Goal: Task Accomplishment & Management: Manage account settings

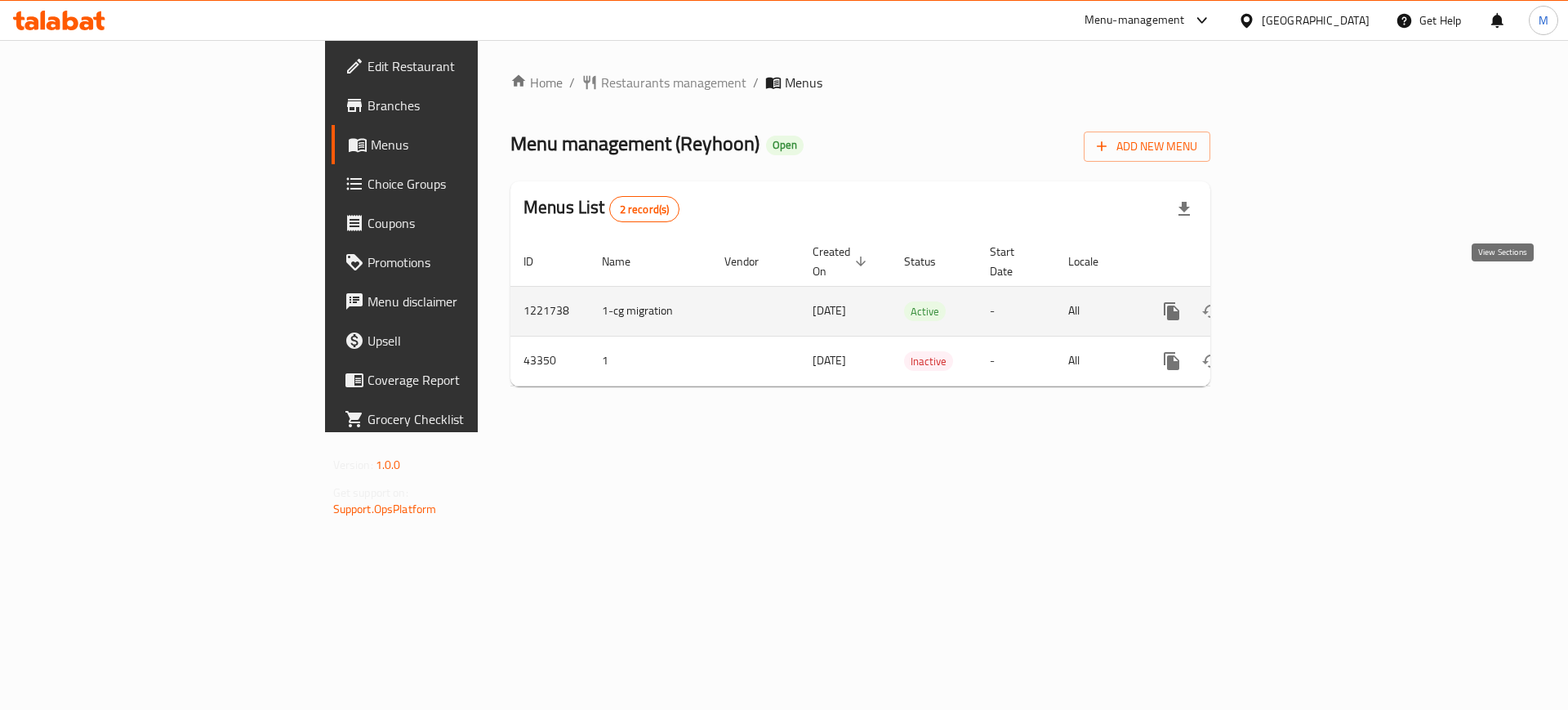
click at [1299, 301] on icon "enhanced table" at bounding box center [1289, 311] width 20 height 20
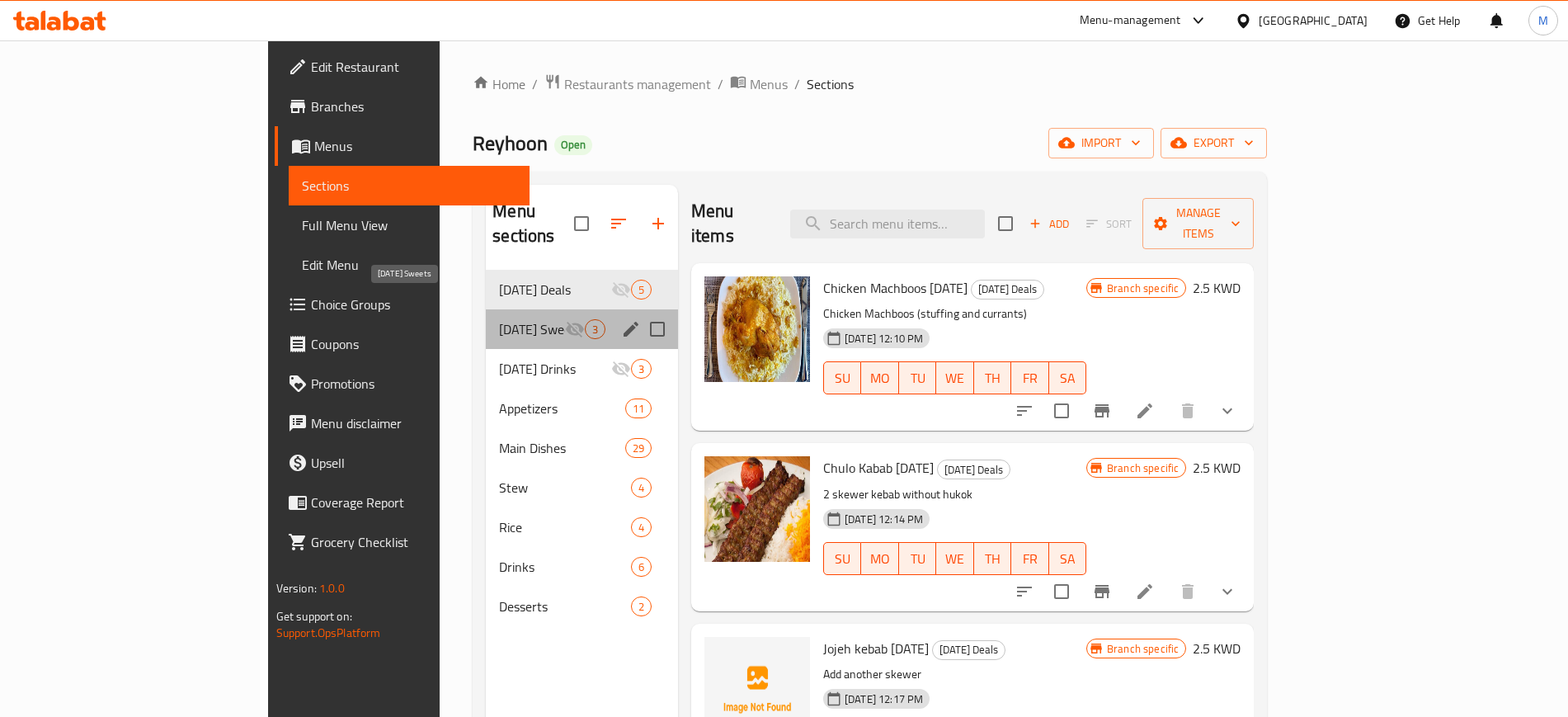
click at [499, 319] on span "[DATE] Sweets" at bounding box center [531, 329] width 66 height 20
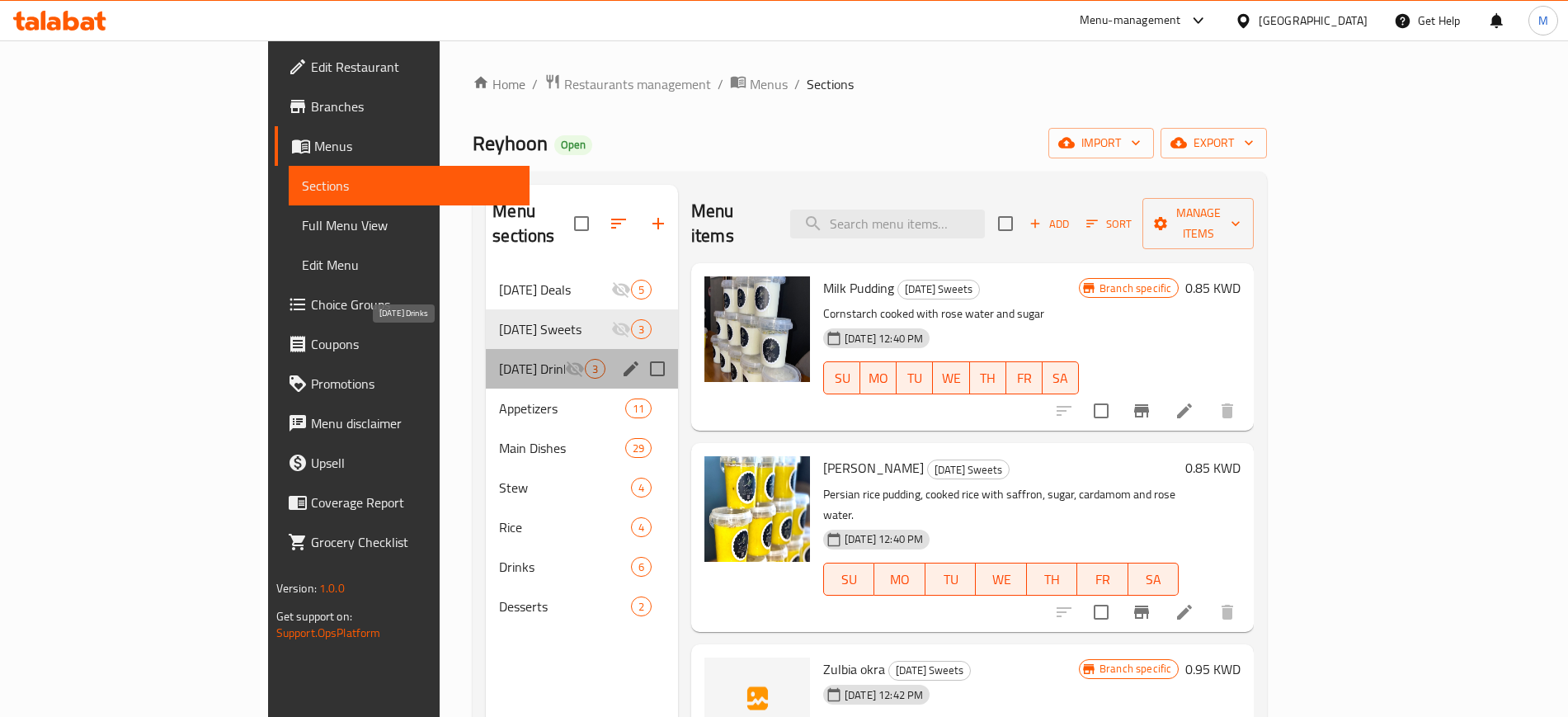
click at [499, 359] on span "Ramadan Drinks" at bounding box center [531, 369] width 66 height 20
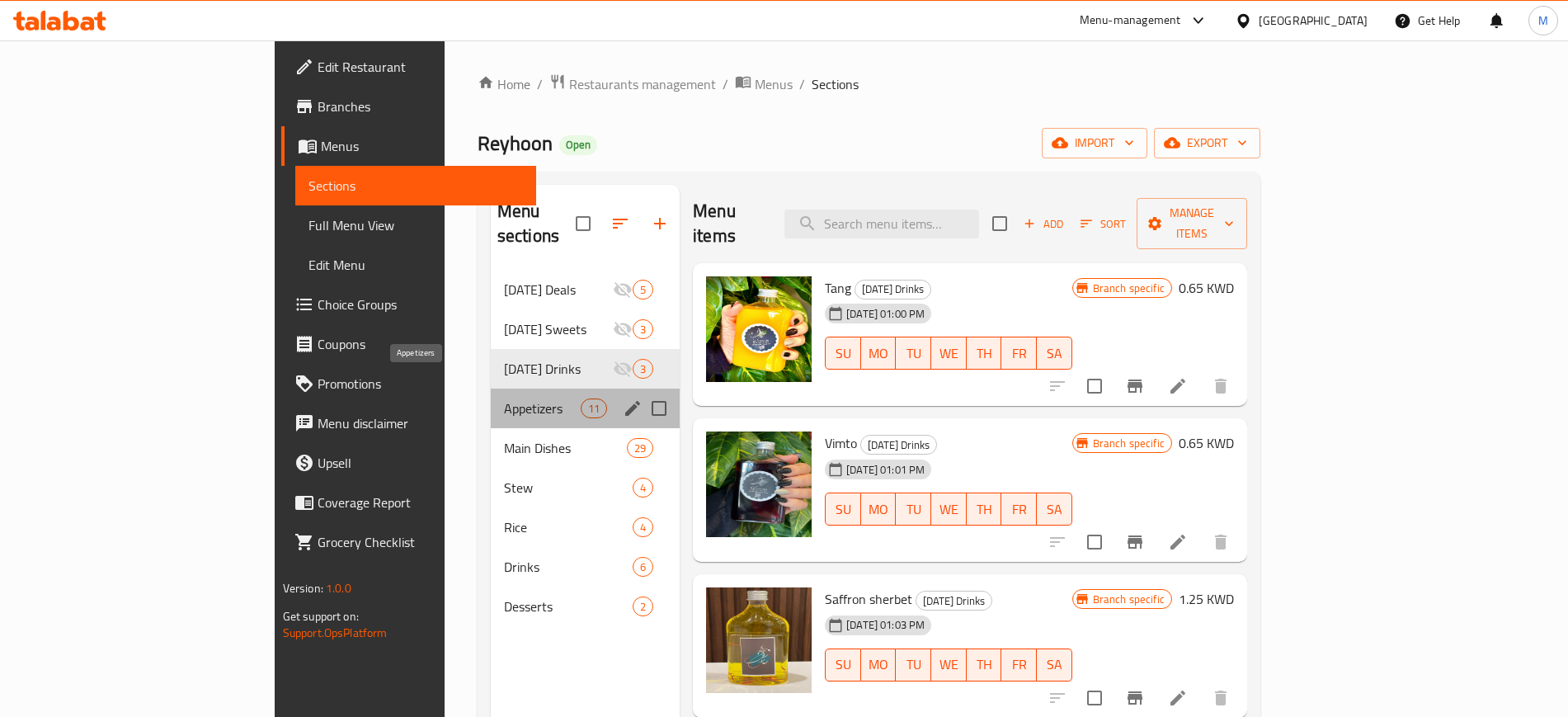
click at [503, 399] on span "Appetizers" at bounding box center [541, 408] width 76 height 20
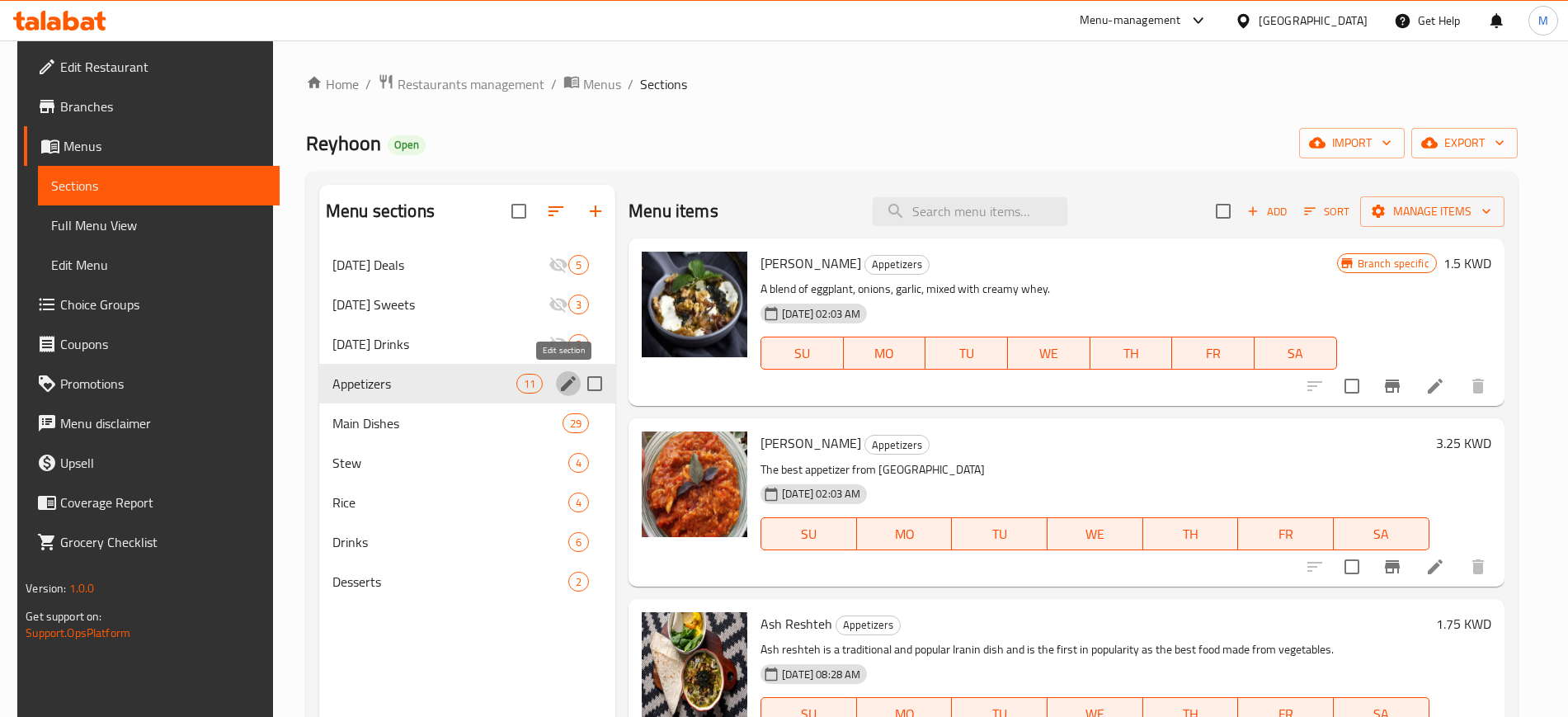
click at [563, 380] on icon "edit" at bounding box center [568, 383] width 20 height 20
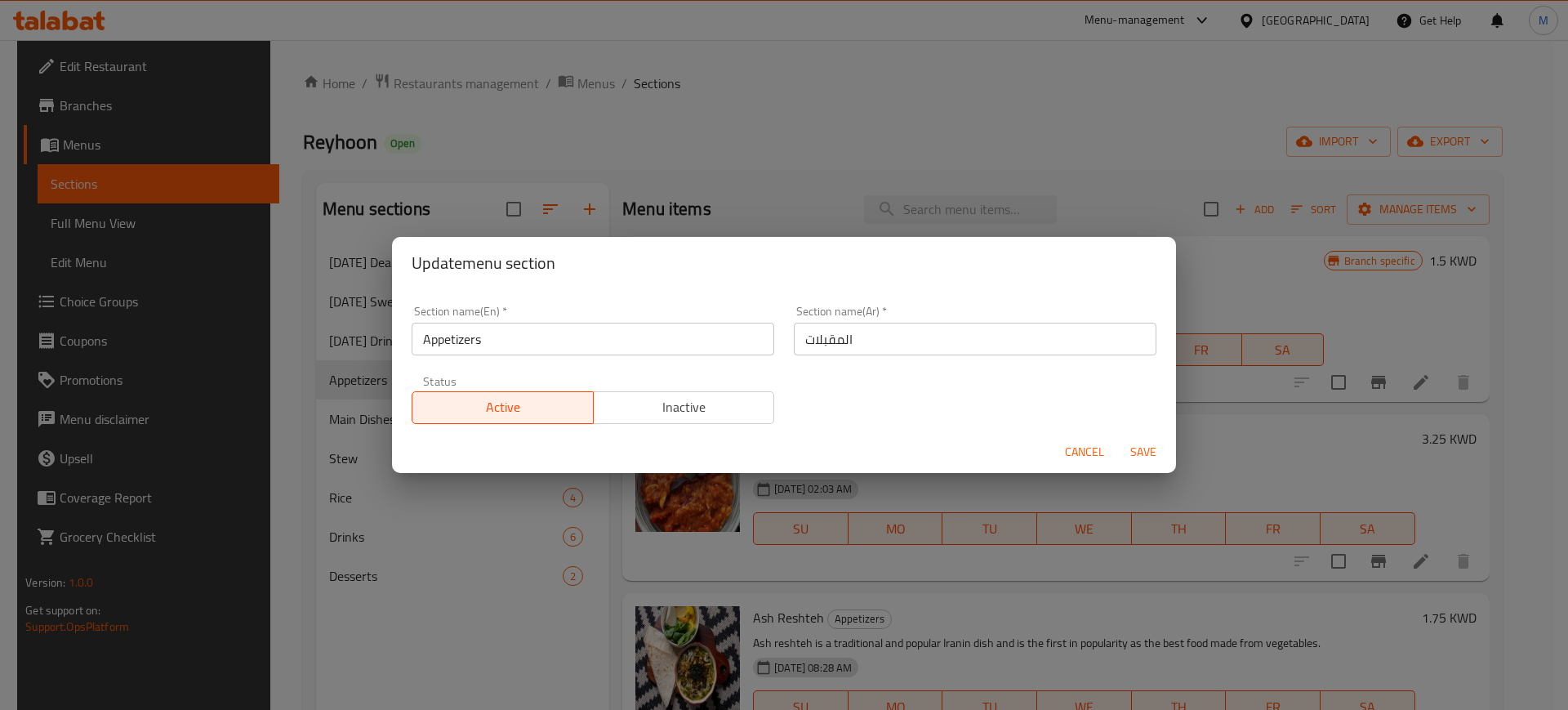
drag, startPoint x: 528, startPoint y: 336, endPoint x: 394, endPoint y: 331, distance: 134.1
click at [394, 331] on div "Section name(En)   * Appetizers Section name(En) * Section name(Ar)   * المقبلا…" at bounding box center [784, 360] width 784 height 142
type input "Side Dishes"
click at [1133, 446] on span "Save" at bounding box center [1143, 452] width 39 height 20
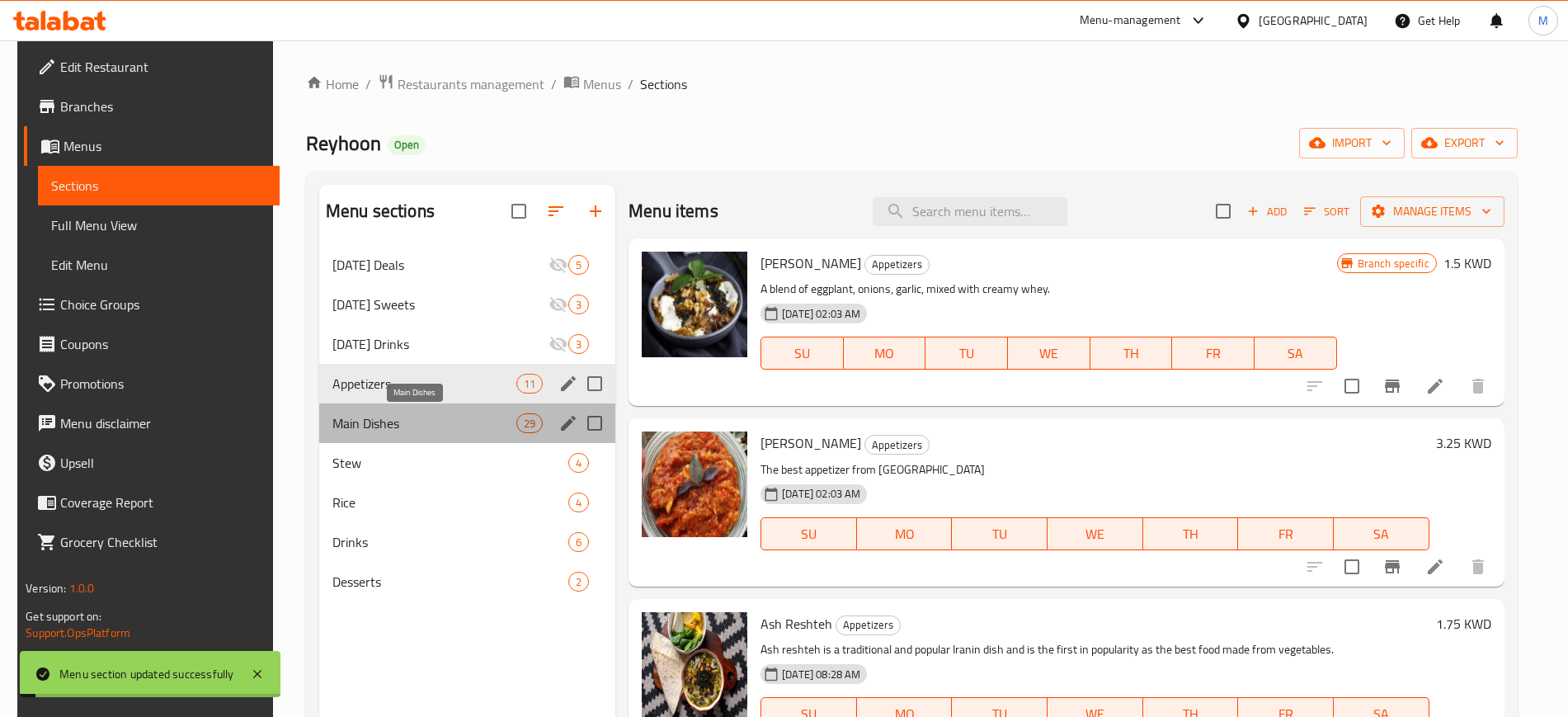
click at [441, 425] on span "Main Dishes" at bounding box center [424, 424] width 184 height 20
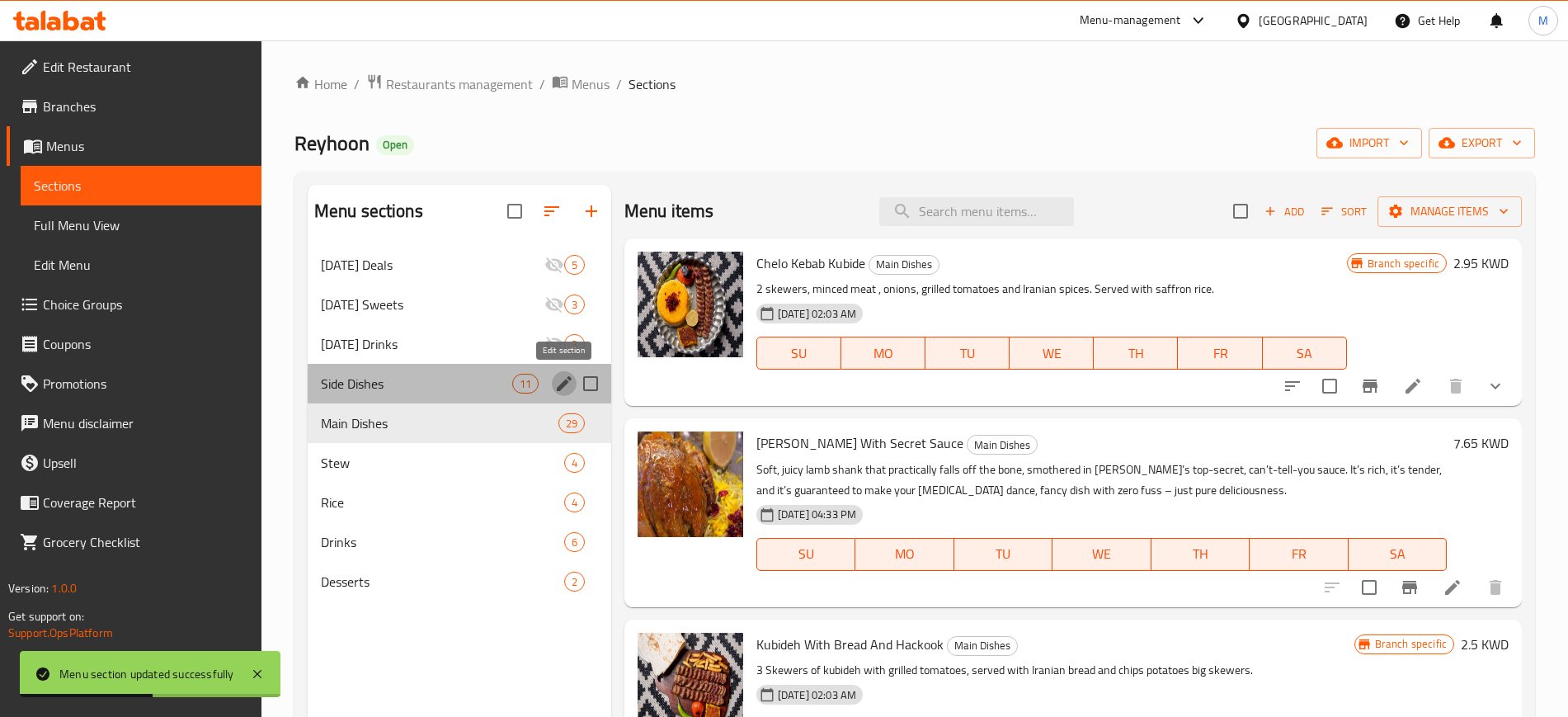
click at [565, 385] on icon "edit" at bounding box center [564, 383] width 20 height 20
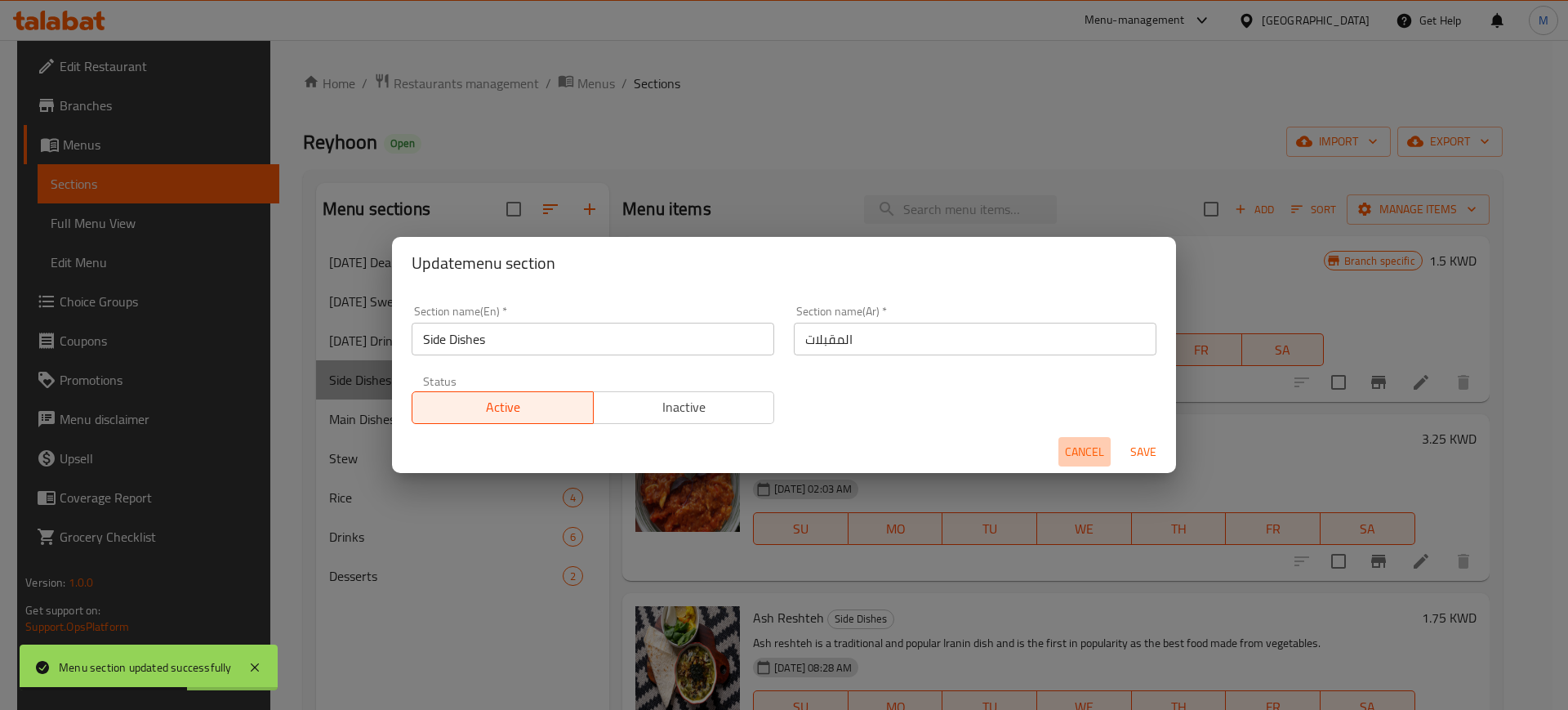
click at [1087, 449] on span "Cancel" at bounding box center [1085, 452] width 39 height 20
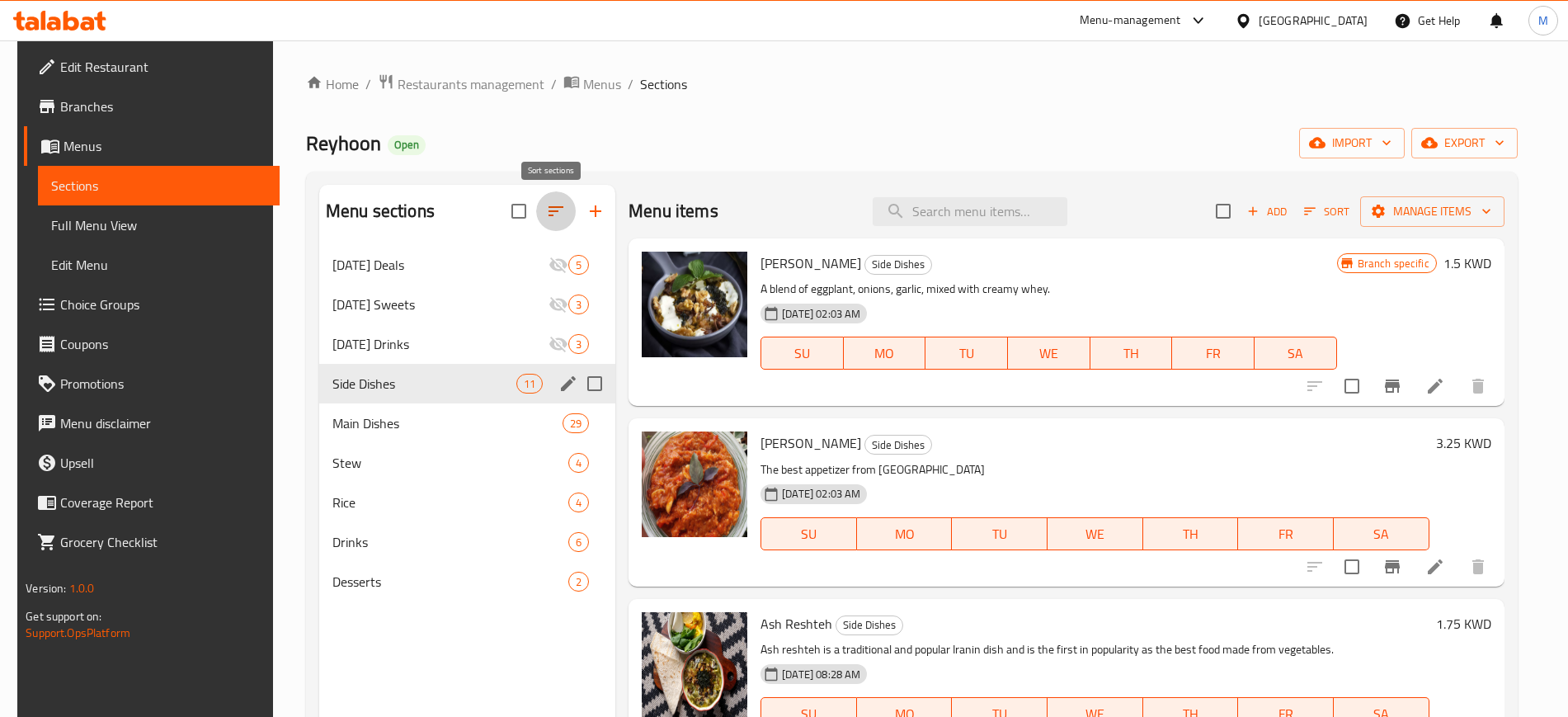
click at [557, 209] on icon "button" at bounding box center [556, 211] width 20 height 20
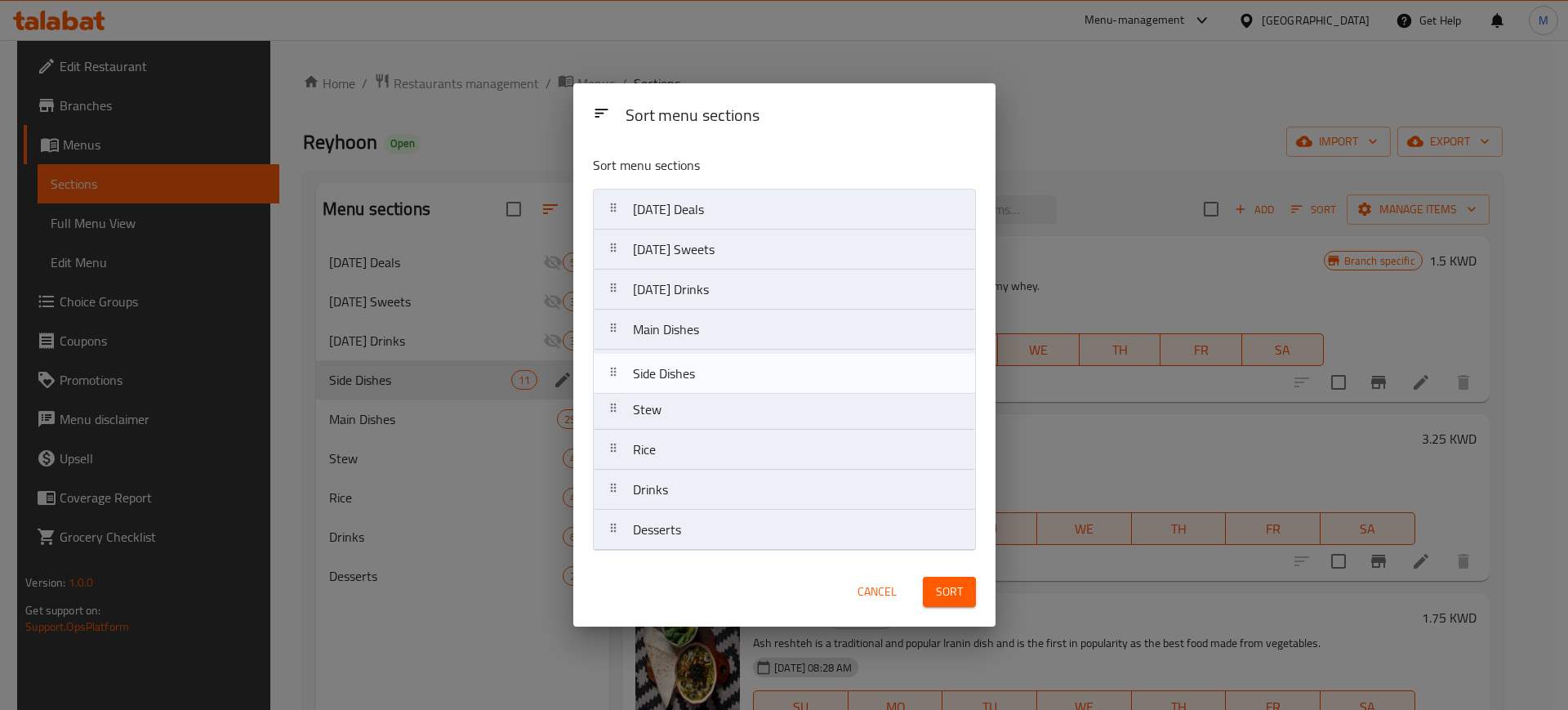
drag, startPoint x: 760, startPoint y: 338, endPoint x: 760, endPoint y: 386, distance: 48.0
click at [760, 386] on nav "Ramadan Deals Ramadan Sweets Ramadan Drinks Side Dishes Main Dishes Stew Rice D…" at bounding box center [784, 370] width 383 height 362
drag, startPoint x: 762, startPoint y: 380, endPoint x: 764, endPoint y: 420, distance: 40.0
click at [764, 420] on nav "Ramadan Deals Ramadan Sweets Ramadan Drinks Main Dishes Side Dishes Stew Rice D…" at bounding box center [784, 370] width 383 height 362
drag, startPoint x: 765, startPoint y: 404, endPoint x: 762, endPoint y: 363, distance: 41.1
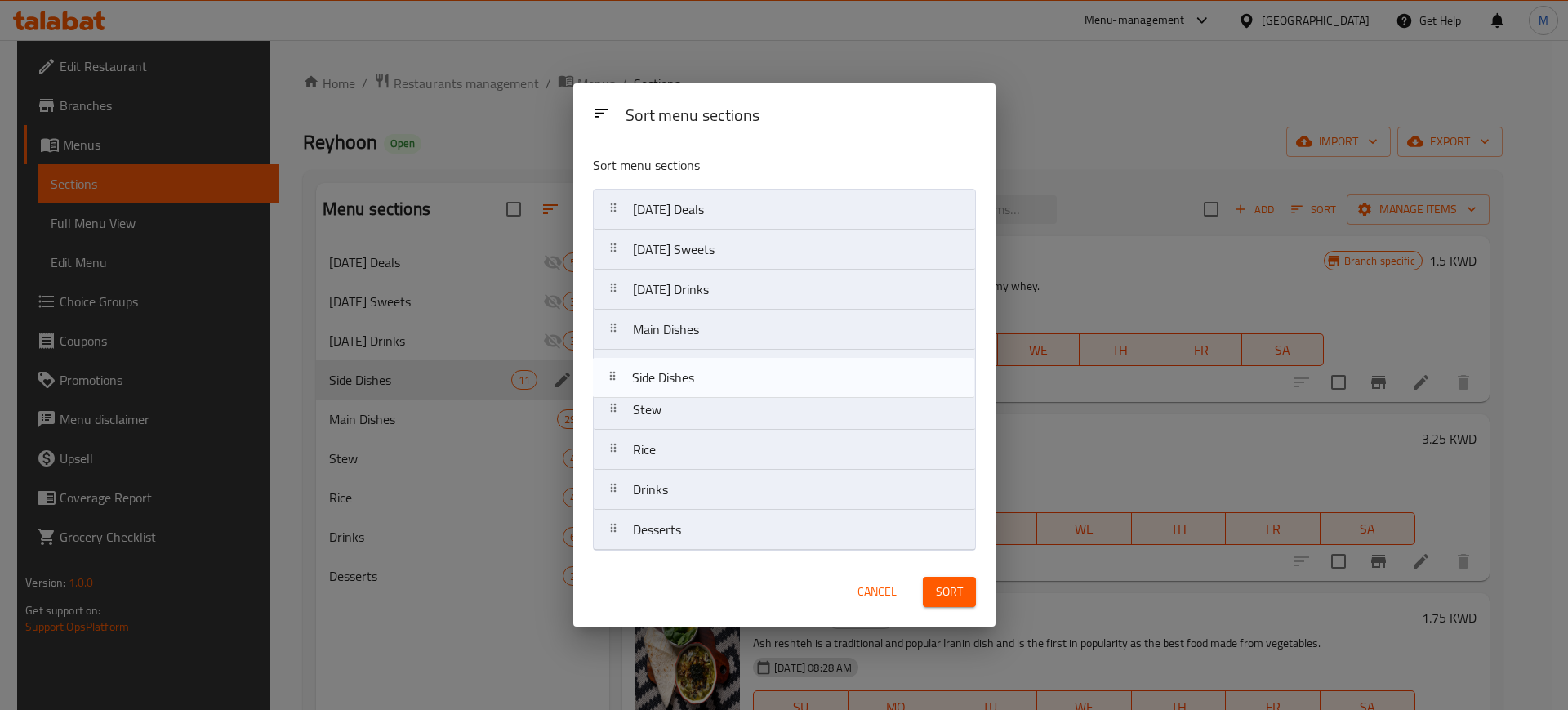
click at [762, 363] on nav "Ramadan Deals Ramadan Sweets Ramadan Drinks Main Dishes Stew Side Dishes Rice D…" at bounding box center [784, 370] width 383 height 362
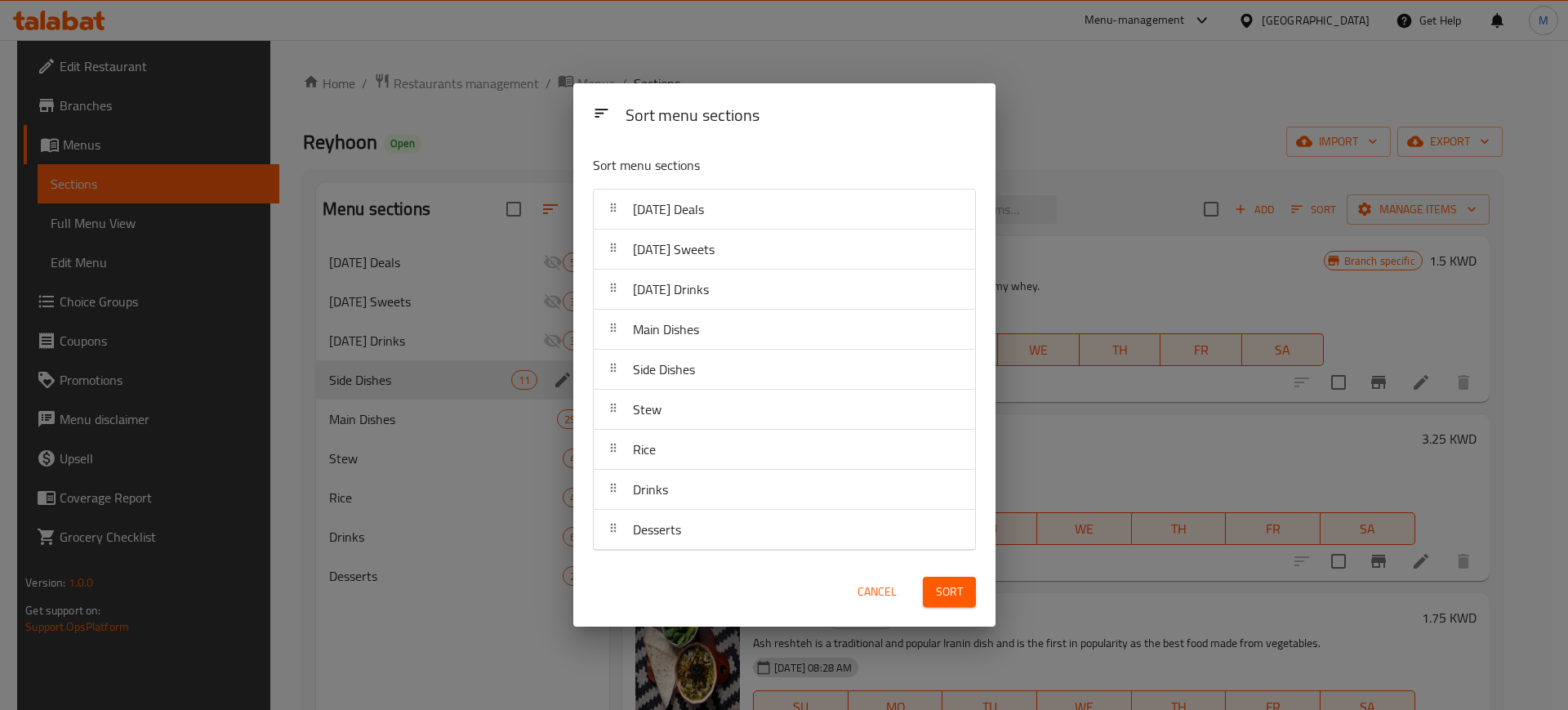
drag, startPoint x: 941, startPoint y: 587, endPoint x: 1025, endPoint y: 540, distance: 96.3
click at [940, 584] on span "Sort" at bounding box center [949, 592] width 27 height 20
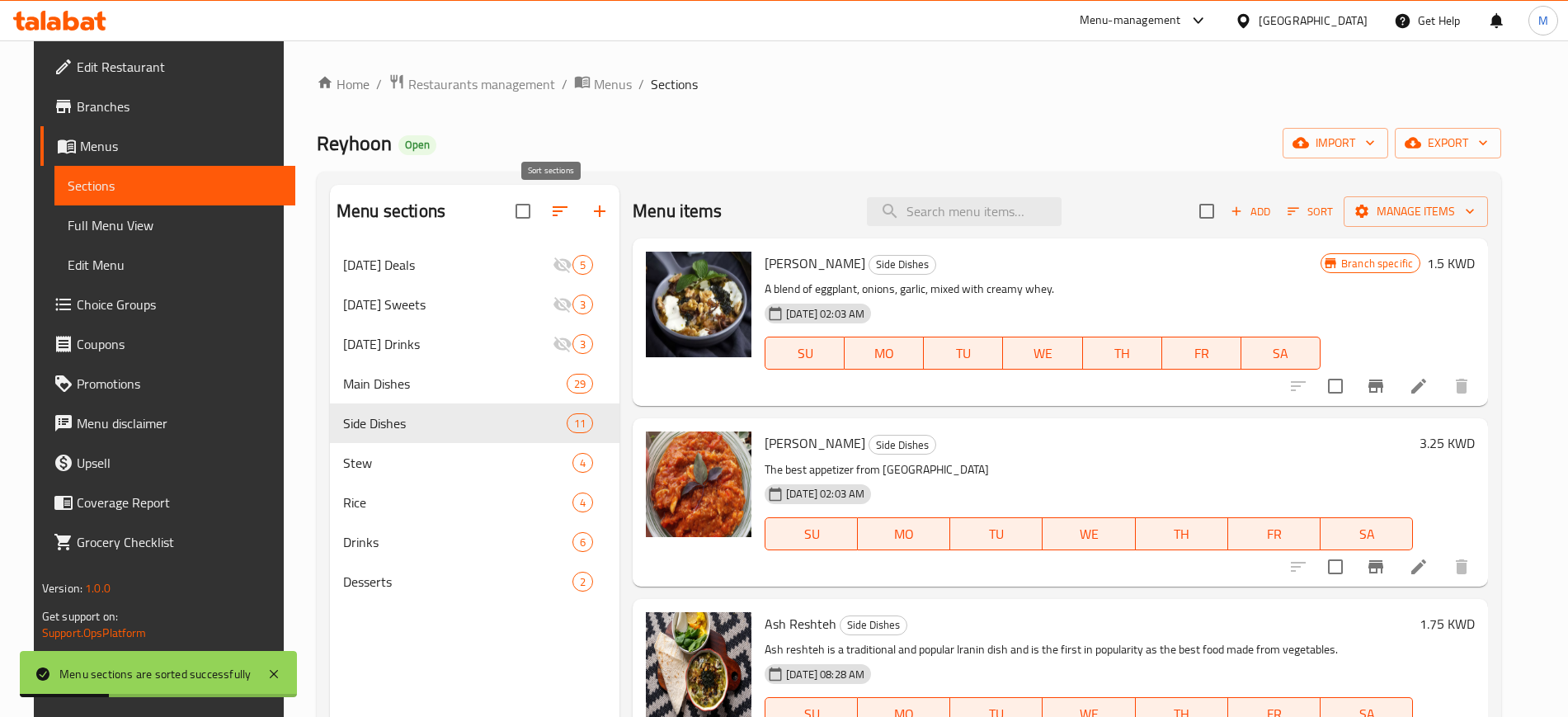
click at [554, 219] on icon "button" at bounding box center [560, 211] width 20 height 20
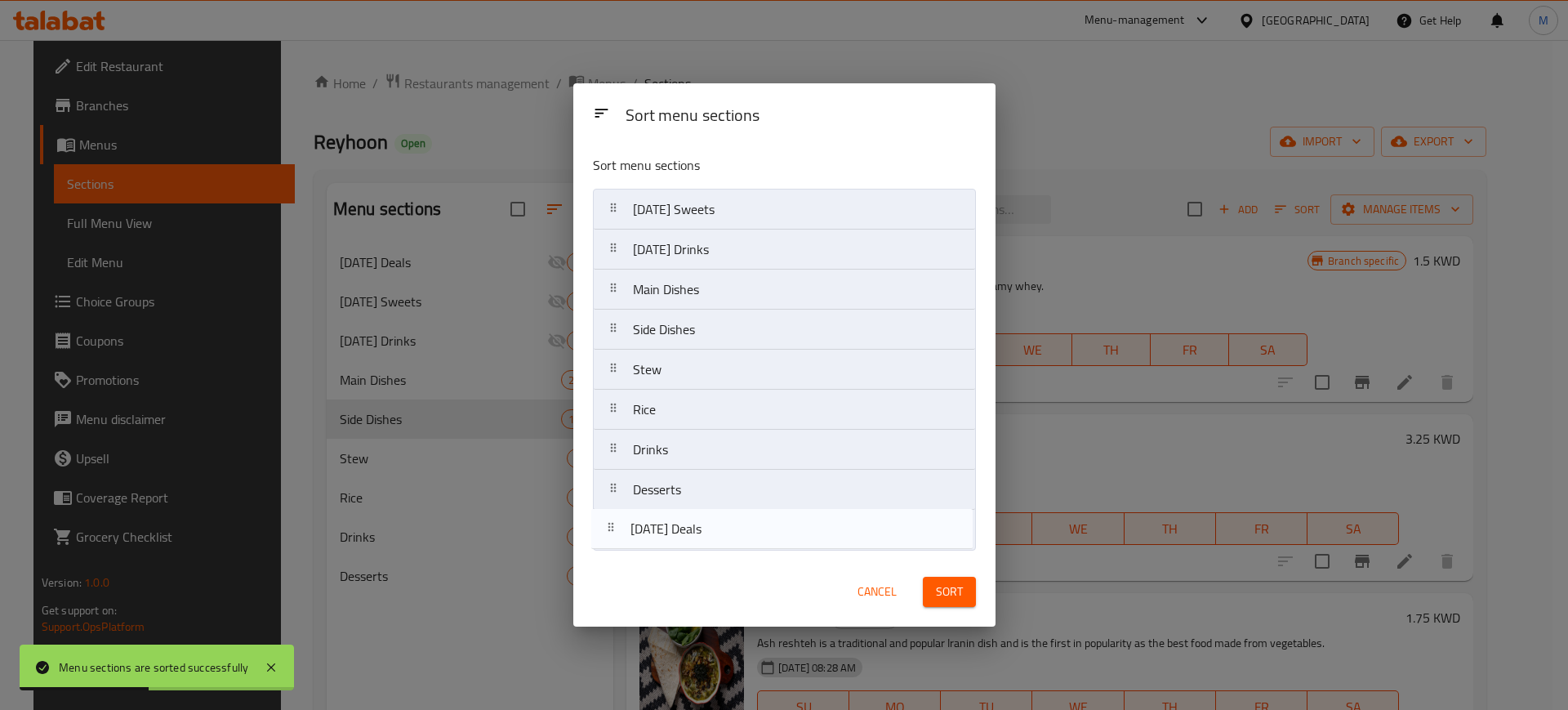
drag, startPoint x: 745, startPoint y: 224, endPoint x: 732, endPoint y: 542, distance: 318.3
click at [732, 543] on nav "Ramadan Deals Ramadan Sweets Ramadan Drinks Main Dishes Side Dishes Stew Rice D…" at bounding box center [784, 370] width 383 height 362
drag, startPoint x: 726, startPoint y: 208, endPoint x: 711, endPoint y: 523, distance: 315.4
click at [710, 526] on nav "Ramadan Sweets Ramadan Drinks Main Dishes Side Dishes Stew Rice Drinks Desserts…" at bounding box center [784, 370] width 383 height 362
drag, startPoint x: 745, startPoint y: 213, endPoint x: 729, endPoint y: 532, distance: 319.4
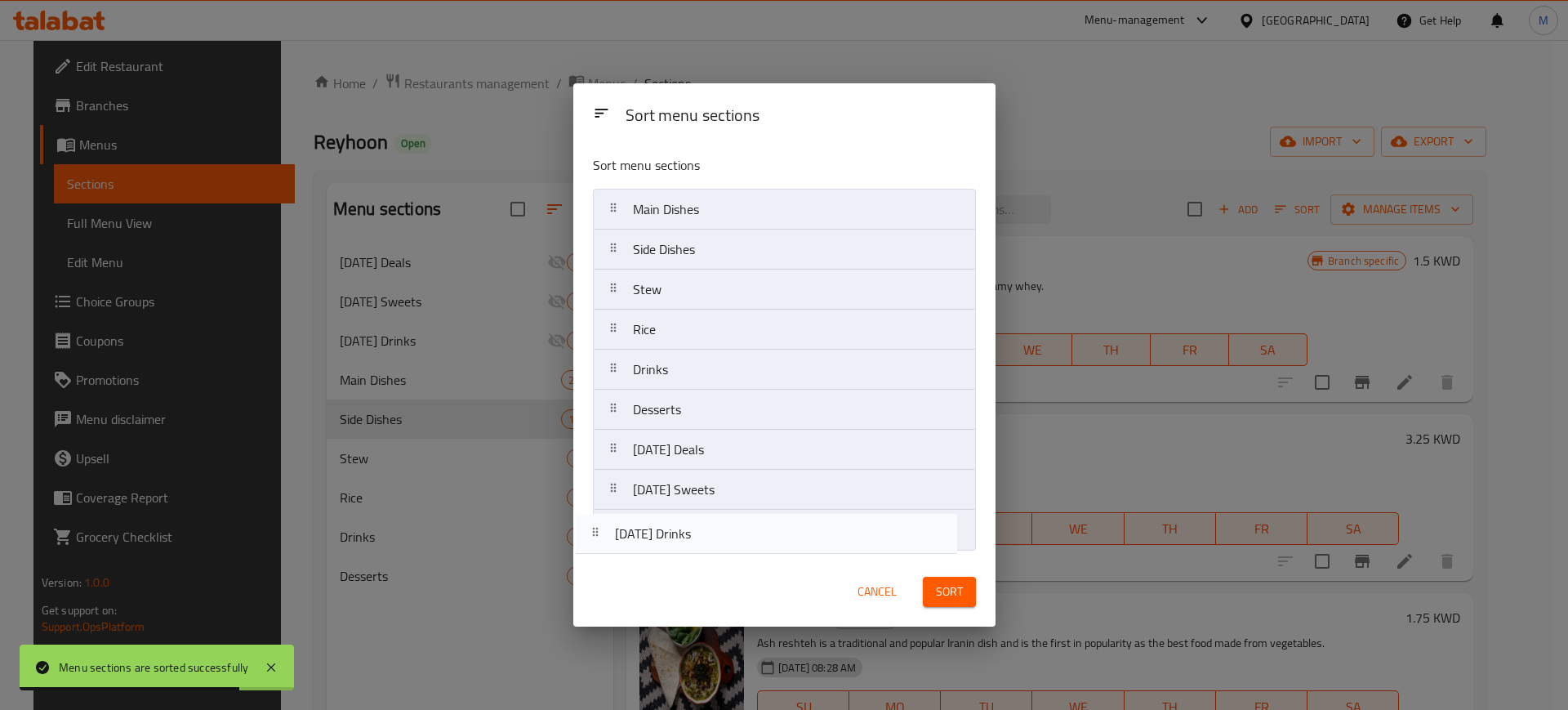
click at [729, 532] on nav "Ramadan Drinks Main Dishes Side Dishes Stew Rice Drinks Desserts Ramadan Deals …" at bounding box center [784, 370] width 383 height 362
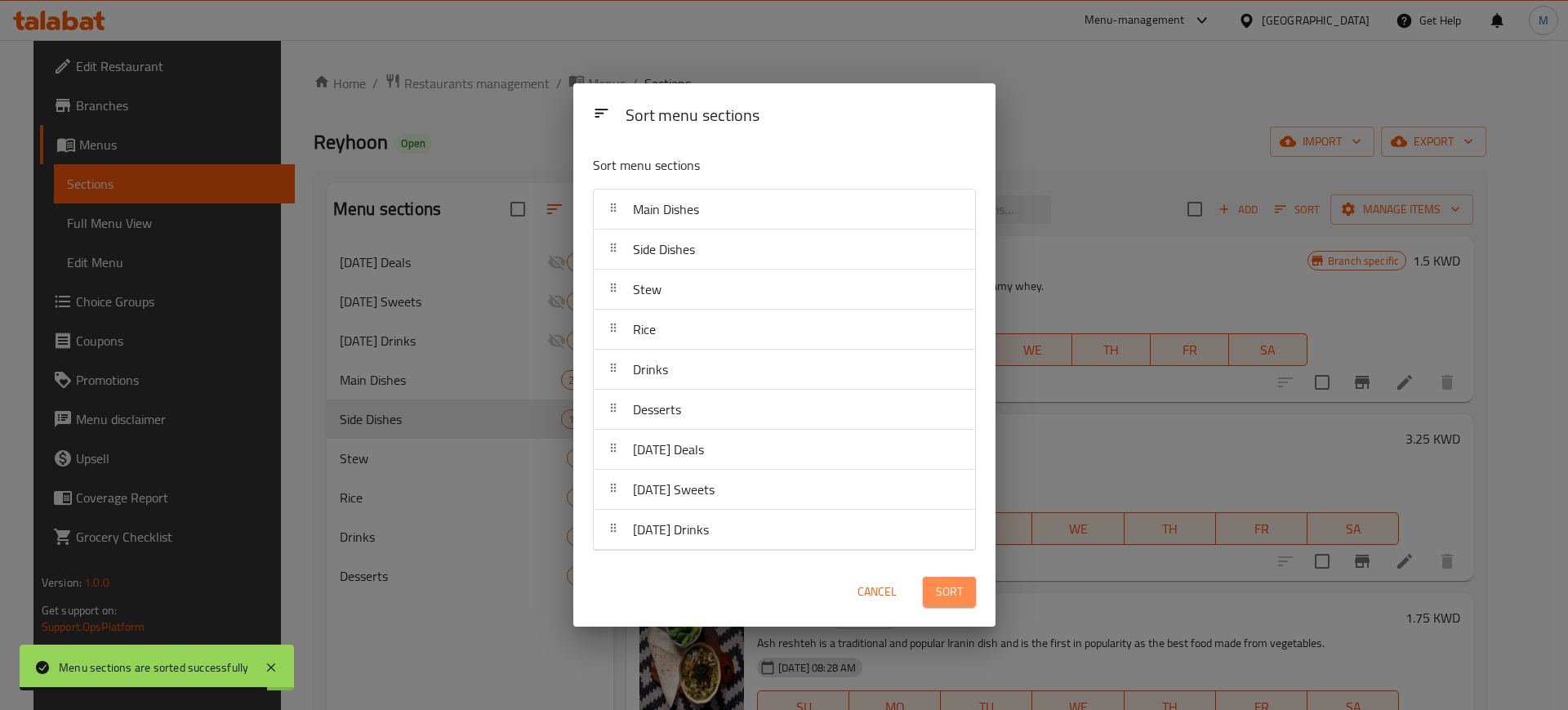
click at [968, 600] on button "Sort" at bounding box center [949, 592] width 53 height 30
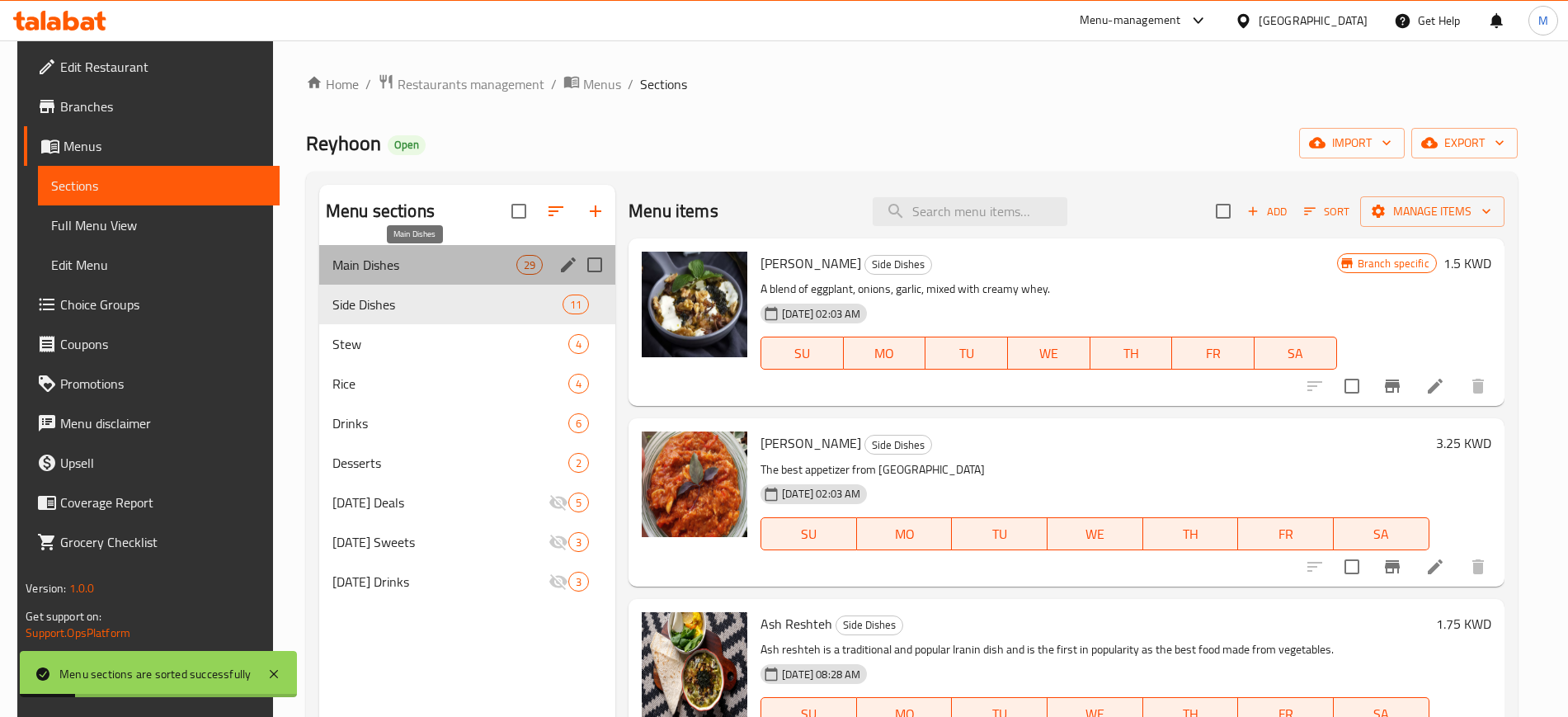
click at [423, 268] on span "Main Dishes" at bounding box center [424, 264] width 184 height 20
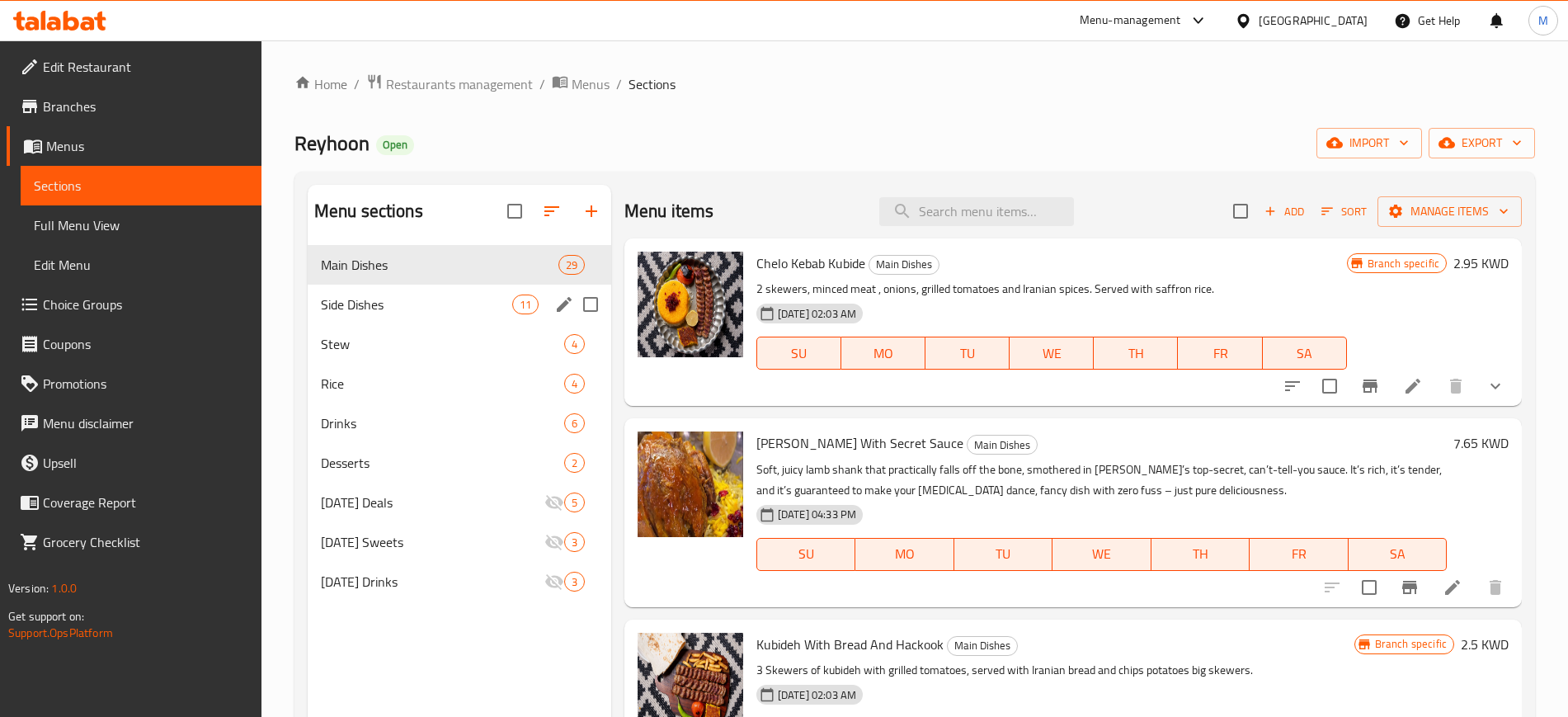
click at [398, 306] on span "Side Dishes" at bounding box center [416, 304] width 192 height 20
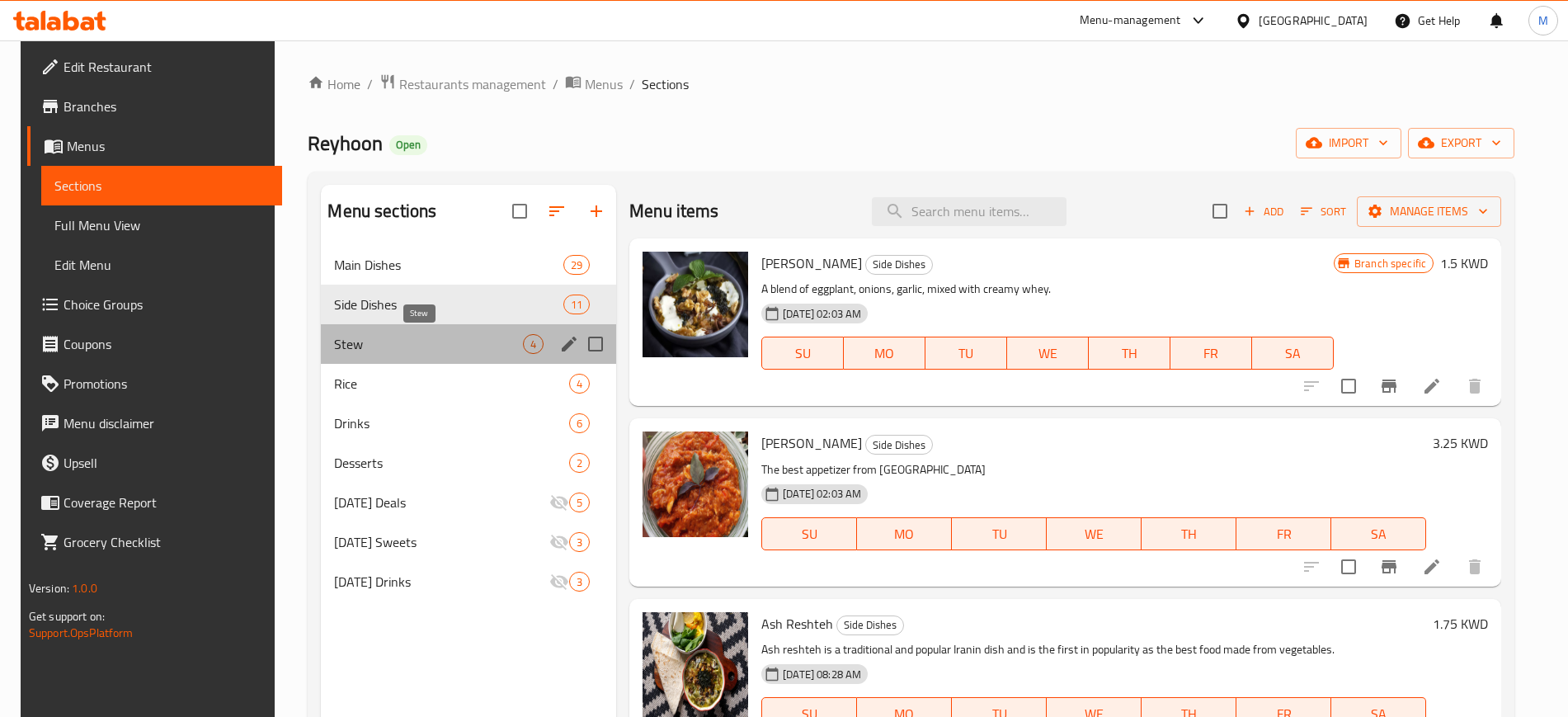
click at [422, 344] on span "Stew" at bounding box center [428, 344] width 189 height 20
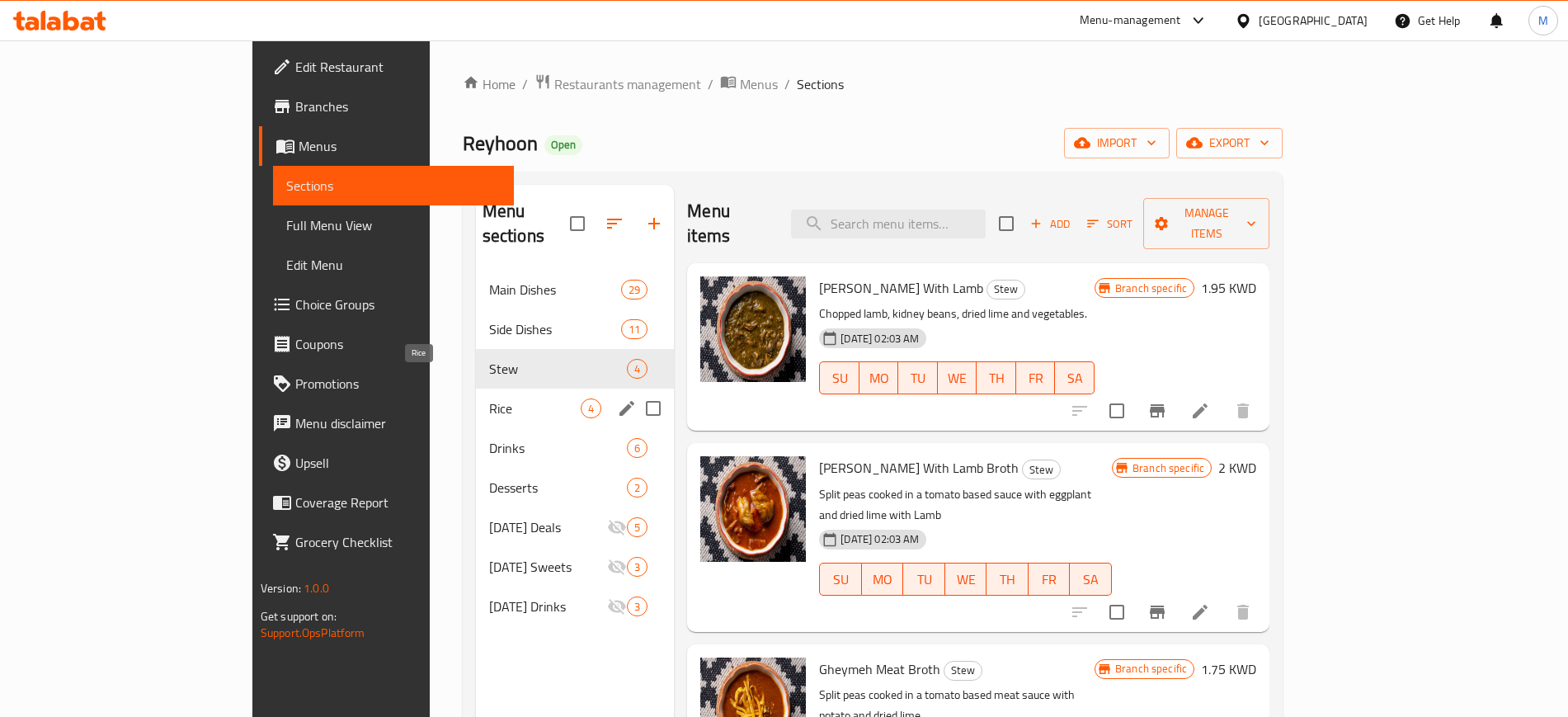
click at [489, 399] on span "Rice" at bounding box center [535, 408] width 92 height 20
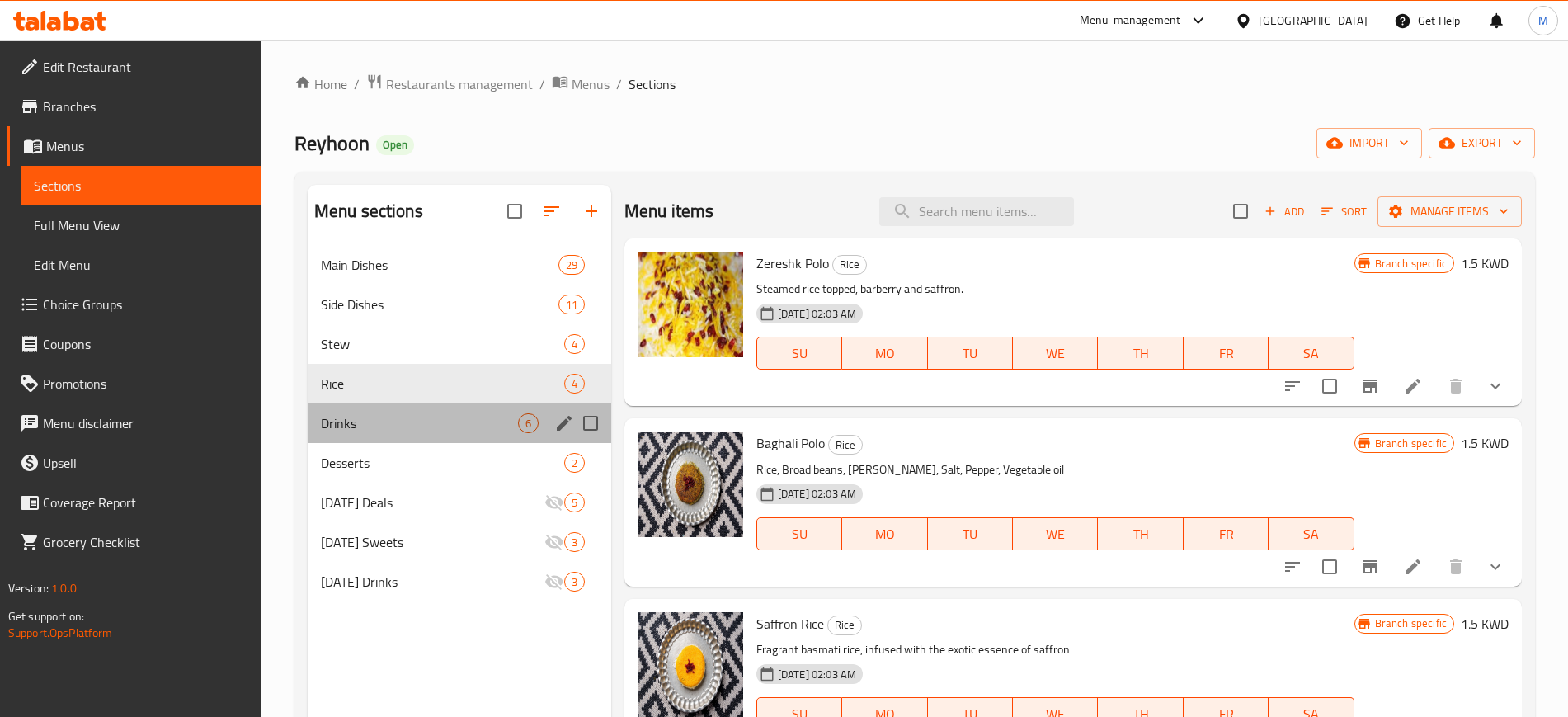
click at [399, 408] on div "Drinks 6" at bounding box center [459, 424] width 304 height 40
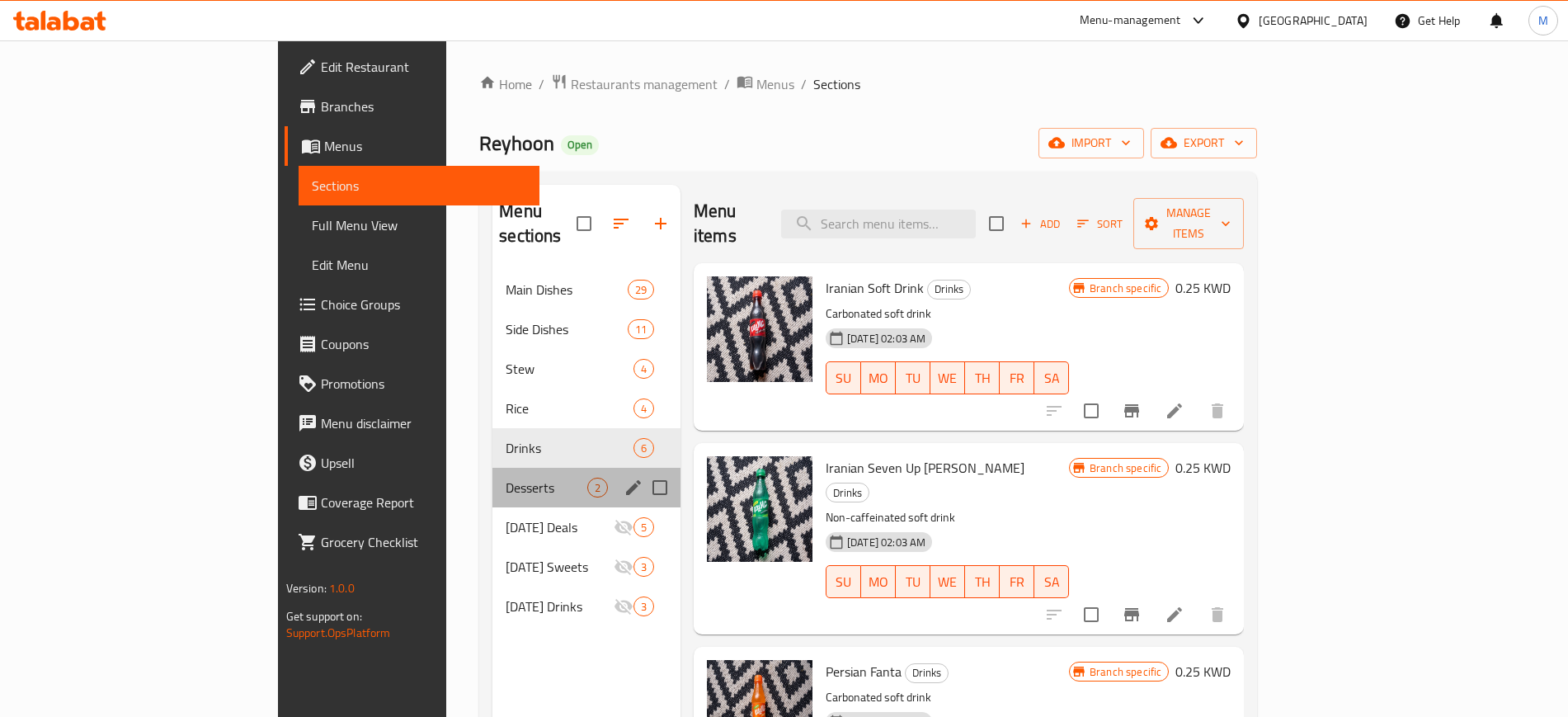
click at [493, 468] on div "Desserts 2" at bounding box center [586, 488] width 188 height 40
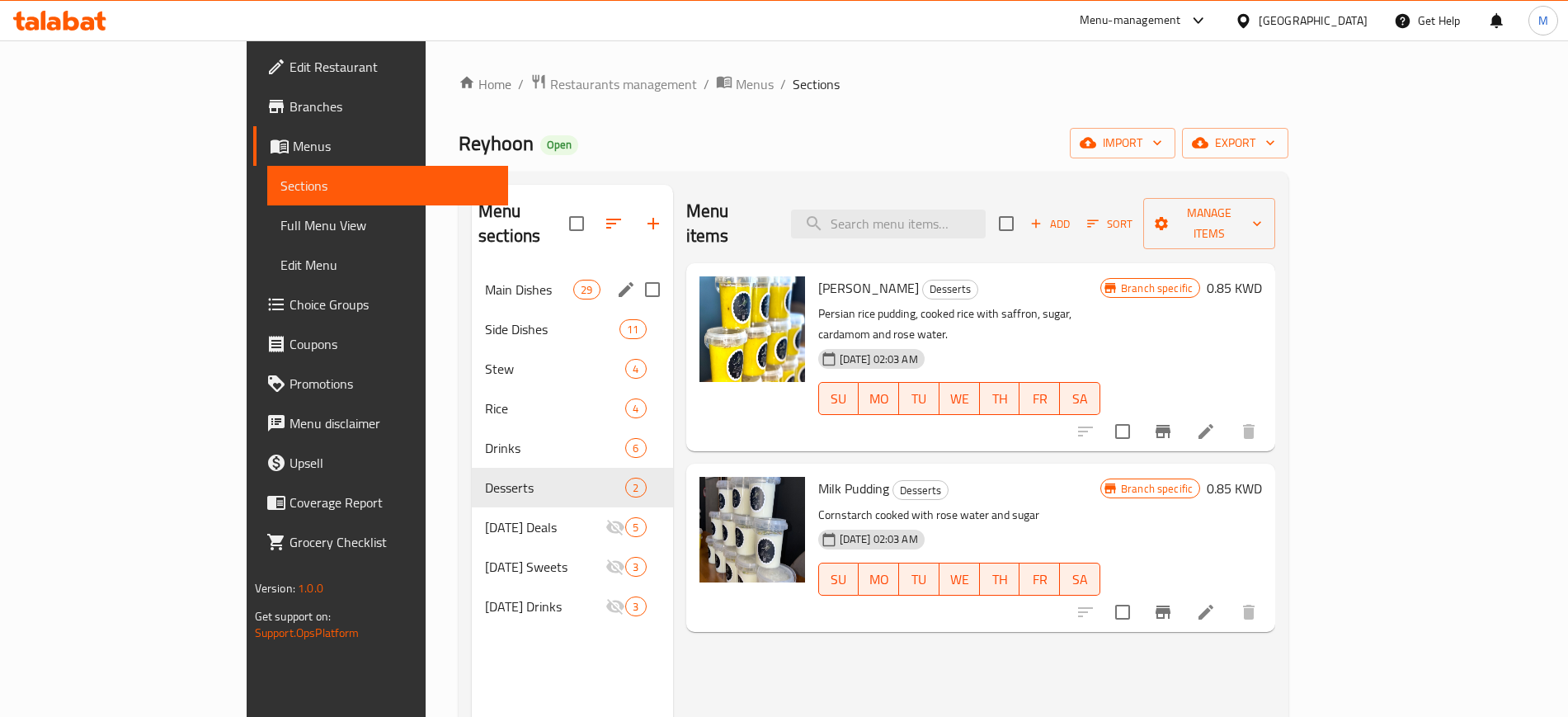
click at [472, 277] on div "Main Dishes 29" at bounding box center [573, 290] width 201 height 40
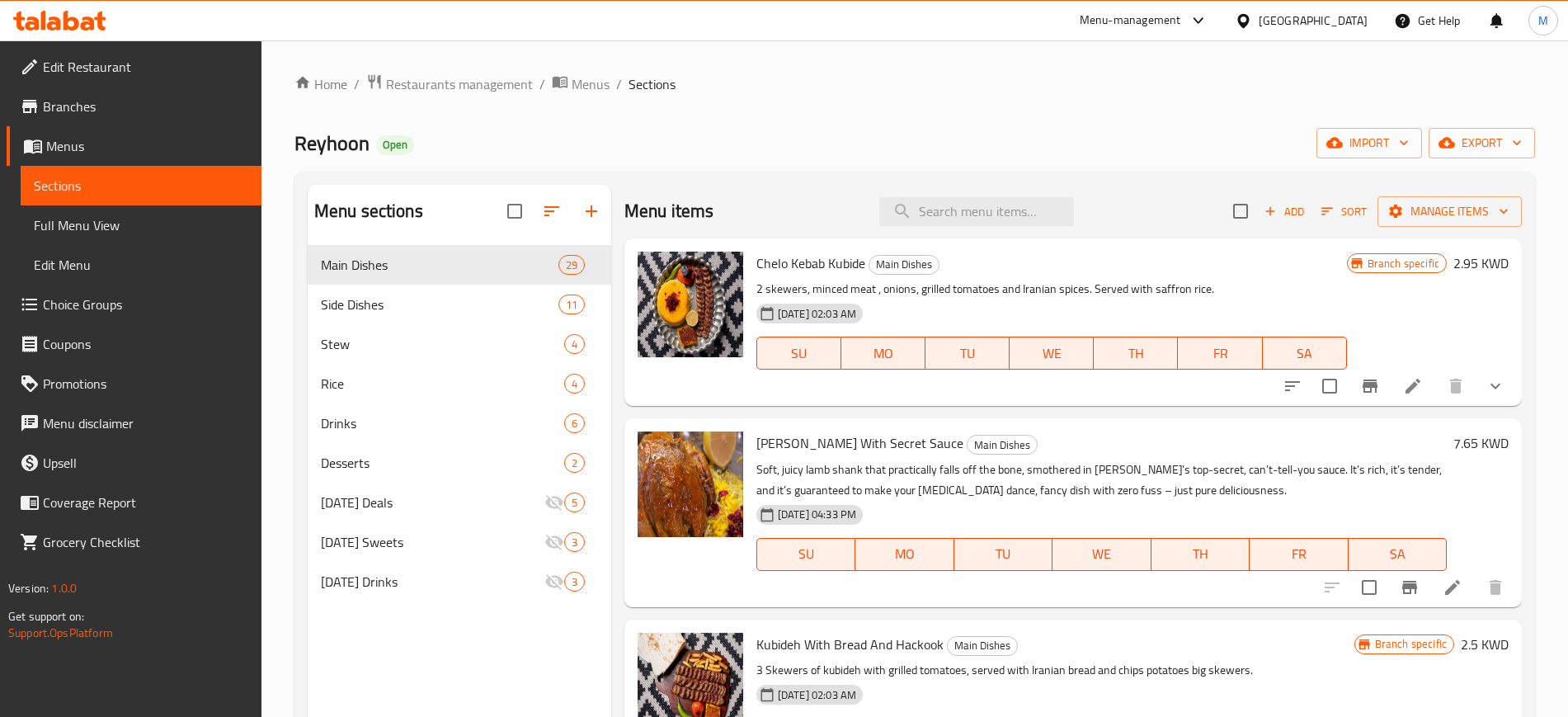
click at [481, 124] on div "Home / Restaurants management / Menus / Sections Reyhoon Open import export Men…" at bounding box center [913, 495] width 1240 height 842
click at [124, 72] on span "Edit Restaurant" at bounding box center [146, 67] width 205 height 20
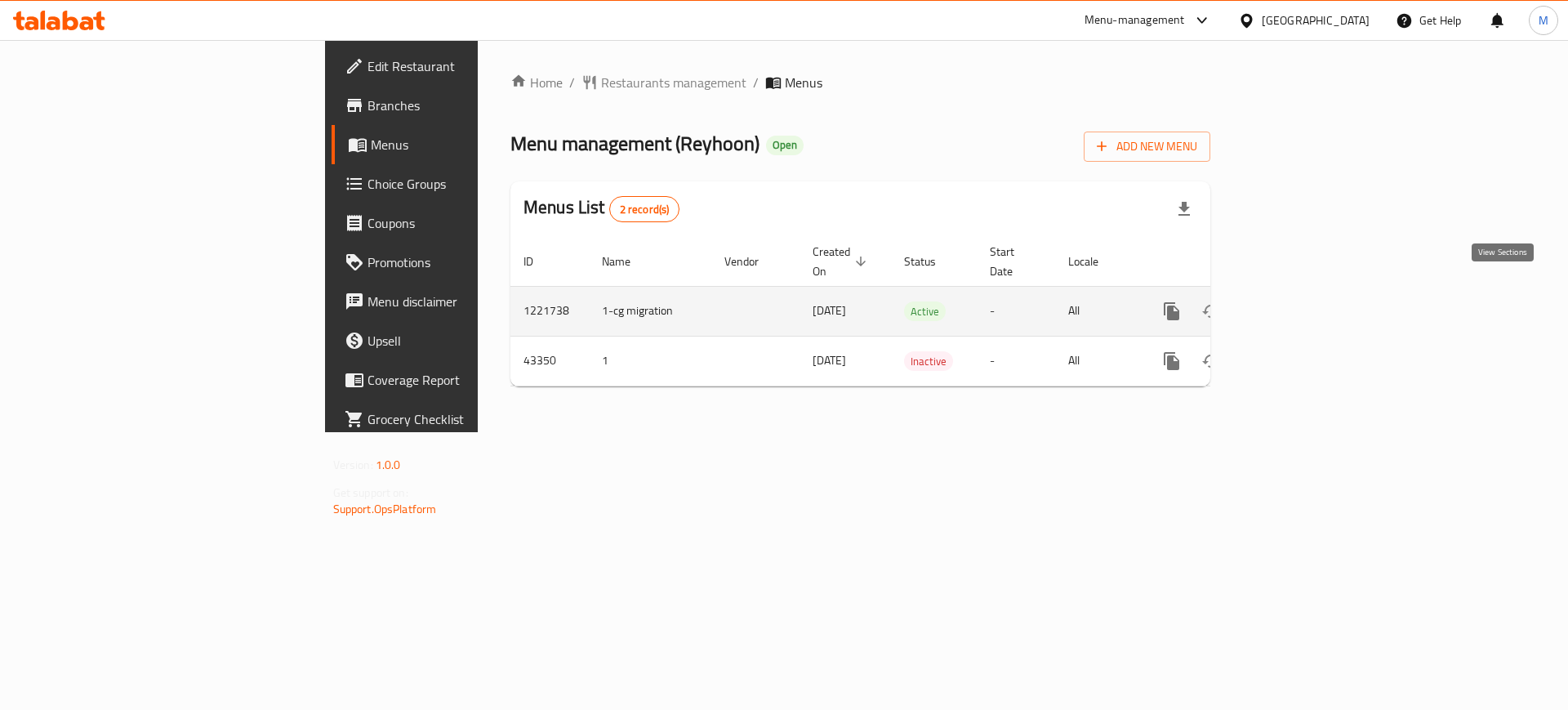
click at [1297, 304] on icon "enhanced table" at bounding box center [1289, 311] width 15 height 15
